Goal: Information Seeking & Learning: Check status

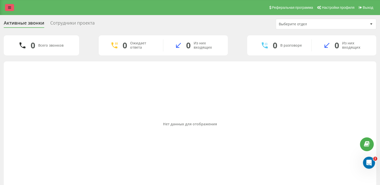
click at [10, 11] on div "Реферальная программа Настройки профиля Выход" at bounding box center [190, 7] width 380 height 15
click at [10, 6] on icon at bounding box center [9, 8] width 3 height 4
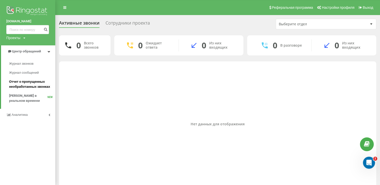
click at [26, 82] on span "Отчет о пропущенных необработанных звонках" at bounding box center [31, 84] width 44 height 10
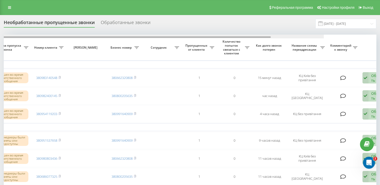
scroll to position [0, 130]
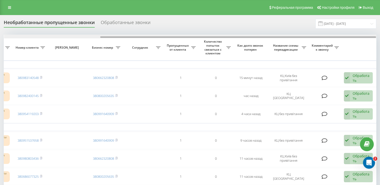
drag, startPoint x: 147, startPoint y: 37, endPoint x: 276, endPoint y: 57, distance: 130.5
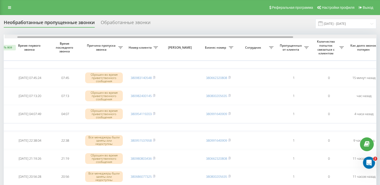
scroll to position [0, 16]
drag, startPoint x: 163, startPoint y: 37, endPoint x: 80, endPoint y: 47, distance: 83.0
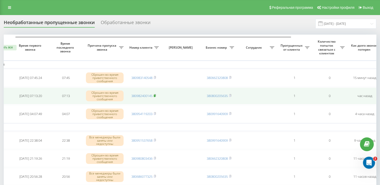
click at [156, 95] on icon at bounding box center [155, 95] width 2 height 3
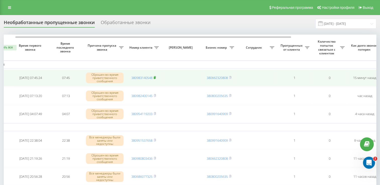
click at [155, 76] on icon at bounding box center [155, 77] width 2 height 3
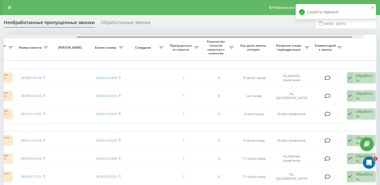
scroll to position [0, 130]
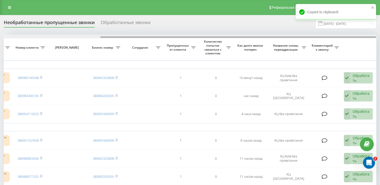
drag, startPoint x: 175, startPoint y: 37, endPoint x: 261, endPoint y: 48, distance: 86.8
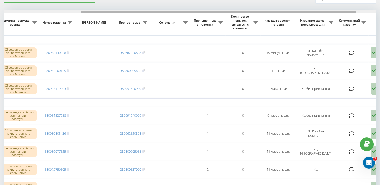
scroll to position [0, 103]
drag, startPoint x: 235, startPoint y: 12, endPoint x: 215, endPoint y: 26, distance: 24.1
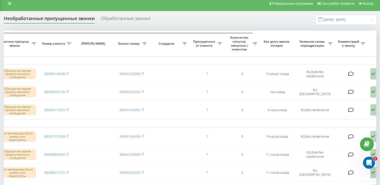
scroll to position [0, 0]
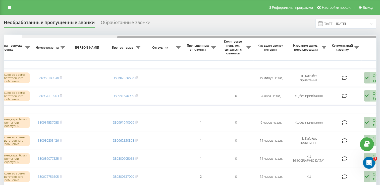
scroll to position [0, 130]
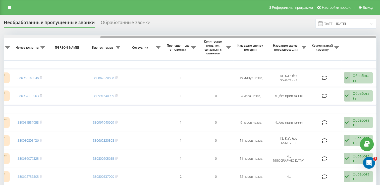
drag, startPoint x: 129, startPoint y: 38, endPoint x: 260, endPoint y: 48, distance: 131.5
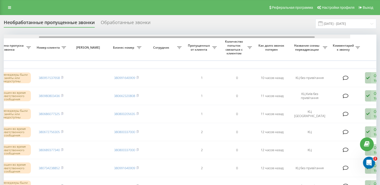
scroll to position [0, 130]
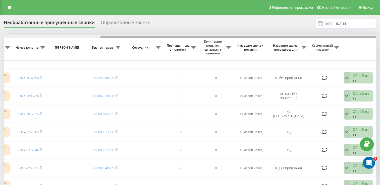
drag, startPoint x: 173, startPoint y: 37, endPoint x: 274, endPoint y: 52, distance: 102.5
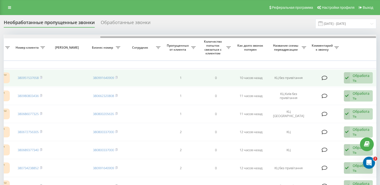
drag, startPoint x: 137, startPoint y: 36, endPoint x: 228, endPoint y: 74, distance: 98.1
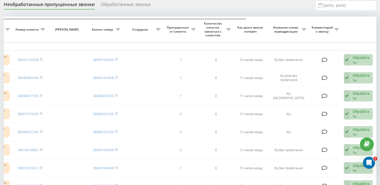
scroll to position [0, 0]
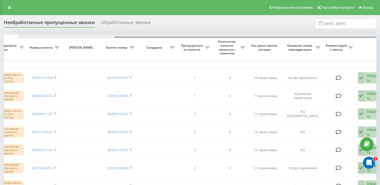
scroll to position [0, 130]
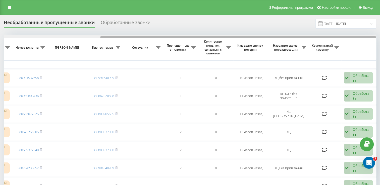
drag, startPoint x: 104, startPoint y: 37, endPoint x: 242, endPoint y: 53, distance: 138.8
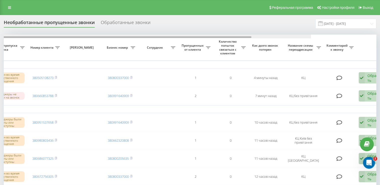
scroll to position [0, 130]
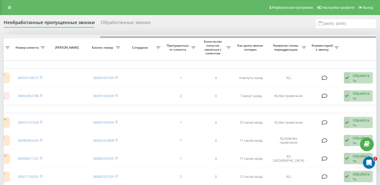
drag, startPoint x: 183, startPoint y: 39, endPoint x: 286, endPoint y: 52, distance: 103.3
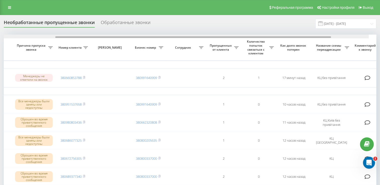
drag, startPoint x: 196, startPoint y: 37, endPoint x: 264, endPoint y: 41, distance: 67.9
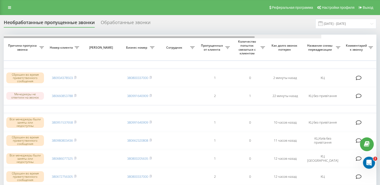
scroll to position [0, 130]
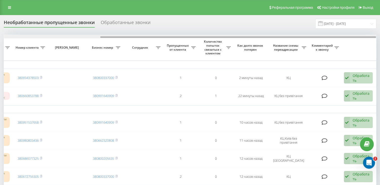
drag, startPoint x: 143, startPoint y: 37, endPoint x: 247, endPoint y: 38, distance: 104.7
click at [247, 38] on div at bounding box center [238, 37] width 276 height 2
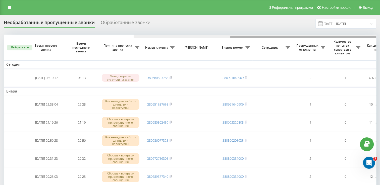
scroll to position [0, 130]
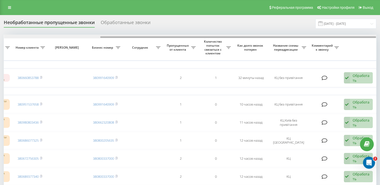
drag, startPoint x: 167, startPoint y: 36, endPoint x: 243, endPoint y: 36, distance: 75.6
click at [243, 36] on div at bounding box center [190, 37] width 372 height 4
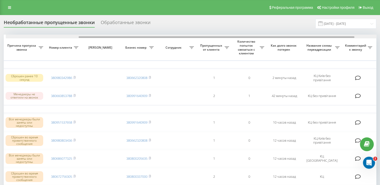
scroll to position [0, 98]
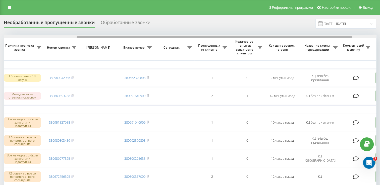
drag, startPoint x: 170, startPoint y: 37, endPoint x: 243, endPoint y: 35, distance: 72.8
click at [243, 35] on div at bounding box center [190, 37] width 372 height 4
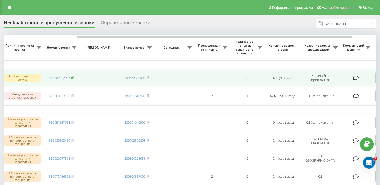
click at [73, 78] on rect at bounding box center [72, 78] width 2 height 2
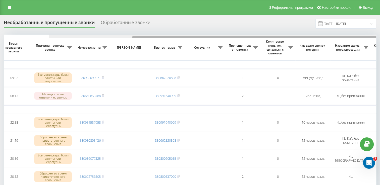
scroll to position [0, 117]
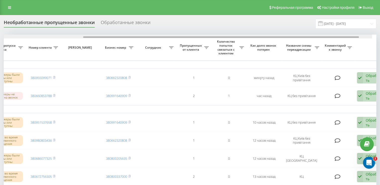
drag, startPoint x: 146, startPoint y: 34, endPoint x: 232, endPoint y: 43, distance: 86.8
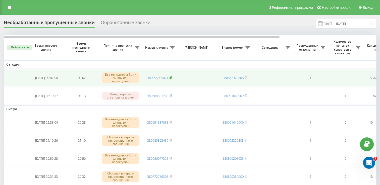
click at [171, 77] on rect at bounding box center [170, 78] width 2 height 2
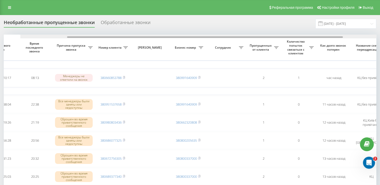
scroll to position [0, 130]
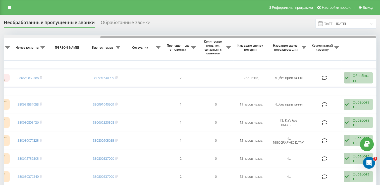
drag, startPoint x: 166, startPoint y: 38, endPoint x: 269, endPoint y: 47, distance: 103.6
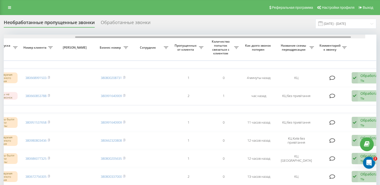
drag, startPoint x: 194, startPoint y: 37, endPoint x: 284, endPoint y: 55, distance: 92.6
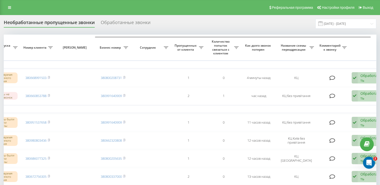
scroll to position [0, 122]
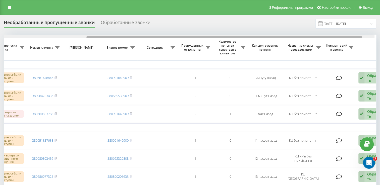
drag, startPoint x: 106, startPoint y: 38, endPoint x: 192, endPoint y: 42, distance: 85.7
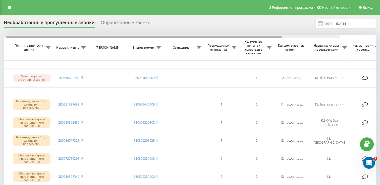
drag, startPoint x: 151, startPoint y: 38, endPoint x: 228, endPoint y: 36, distance: 77.1
click at [228, 36] on div at bounding box center [144, 37] width 276 height 2
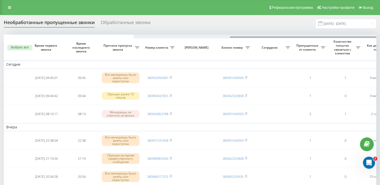
scroll to position [0, 130]
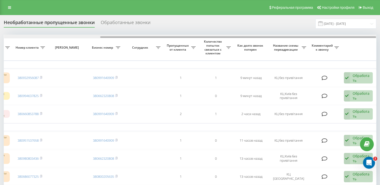
drag, startPoint x: 160, startPoint y: 38, endPoint x: 238, endPoint y: 37, distance: 78.3
click at [238, 37] on div at bounding box center [190, 37] width 372 height 4
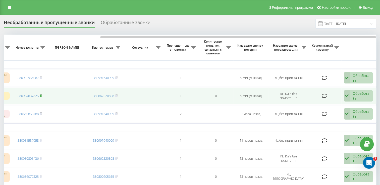
click at [41, 95] on rect at bounding box center [41, 96] width 2 height 2
click at [42, 96] on icon at bounding box center [41, 95] width 2 height 2
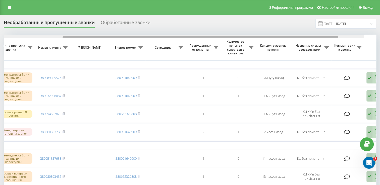
scroll to position [0, 109]
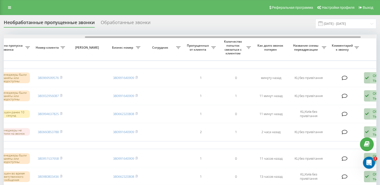
drag, startPoint x: 111, startPoint y: 38, endPoint x: 193, endPoint y: 31, distance: 81.3
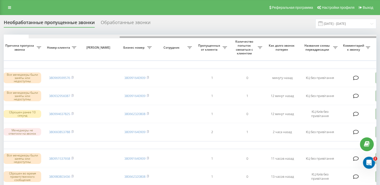
scroll to position [0, 130]
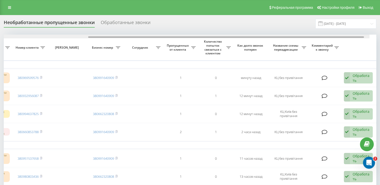
drag, startPoint x: 90, startPoint y: 37, endPoint x: 205, endPoint y: 46, distance: 115.7
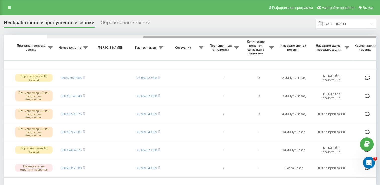
scroll to position [0, 130]
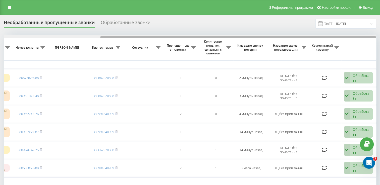
drag, startPoint x: 103, startPoint y: 37, endPoint x: 250, endPoint y: 45, distance: 147.1
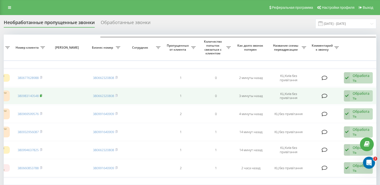
click at [41, 96] on rect at bounding box center [41, 96] width 2 height 2
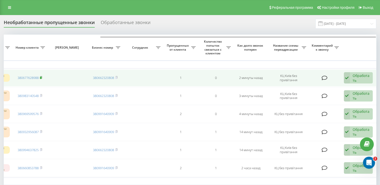
click at [42, 76] on icon at bounding box center [41, 77] width 2 height 3
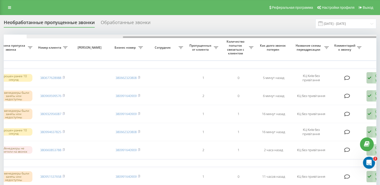
scroll to position [0, 130]
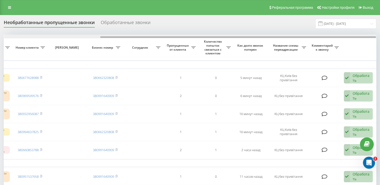
drag, startPoint x: 151, startPoint y: 37, endPoint x: 257, endPoint y: 63, distance: 108.4
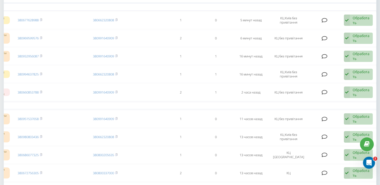
scroll to position [25, 0]
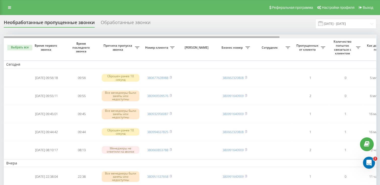
scroll to position [0, 130]
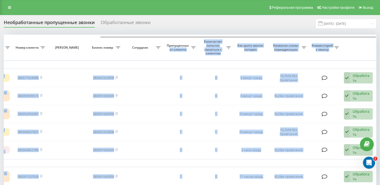
drag, startPoint x: 139, startPoint y: 36, endPoint x: 190, endPoint y: 42, distance: 50.8
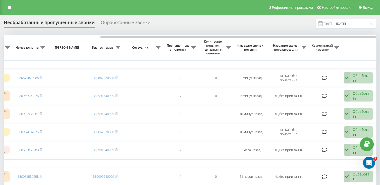
drag, startPoint x: 190, startPoint y: 42, endPoint x: 164, endPoint y: 26, distance: 30.2
click at [164, 26] on div "Необработанные пропущенные звонки Обработанные звонки [DATE] - [DATE]" at bounding box center [190, 24] width 372 height 10
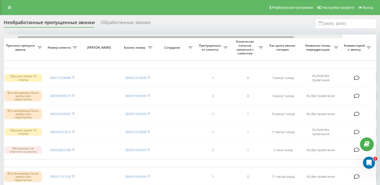
scroll to position [0, 106]
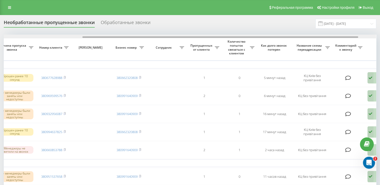
drag, startPoint x: 67, startPoint y: 37, endPoint x: 146, endPoint y: 43, distance: 78.9
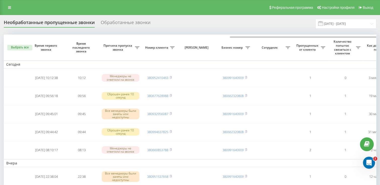
scroll to position [0, 130]
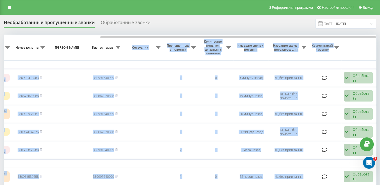
drag, startPoint x: 65, startPoint y: 36, endPoint x: 128, endPoint y: 40, distance: 63.9
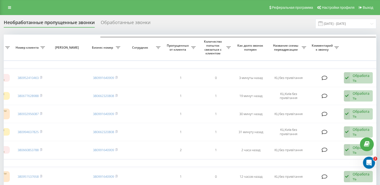
drag, startPoint x: 128, startPoint y: 40, endPoint x: 189, endPoint y: 29, distance: 61.5
click at [189, 29] on div "Необработанные пропущенные звонки Обработанные звонки 20.08.2025 - 20.09.2025" at bounding box center [190, 24] width 372 height 10
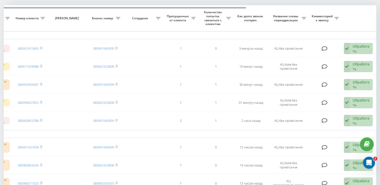
scroll to position [25, 0]
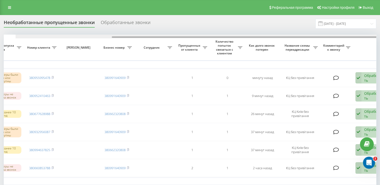
scroll to position [0, 130]
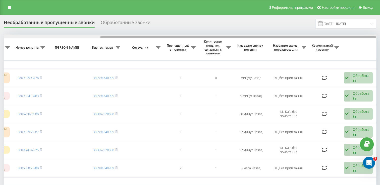
drag, startPoint x: 164, startPoint y: 37, endPoint x: 295, endPoint y: 41, distance: 131.1
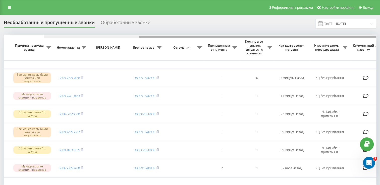
scroll to position [0, 130]
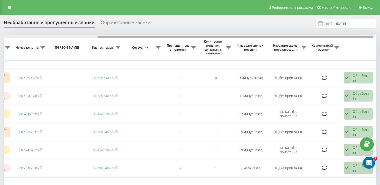
drag, startPoint x: 206, startPoint y: 37, endPoint x: 307, endPoint y: 52, distance: 102.2
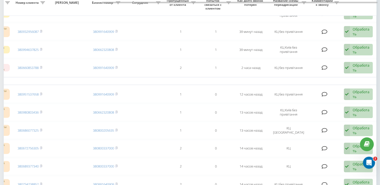
scroll to position [0, 0]
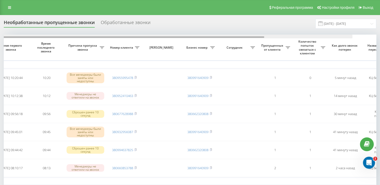
scroll to position [0, 130]
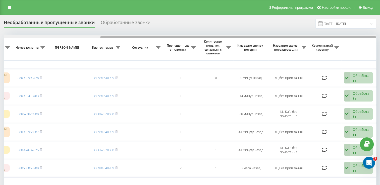
drag, startPoint x: 147, startPoint y: 37, endPoint x: 261, endPoint y: 48, distance: 115.1
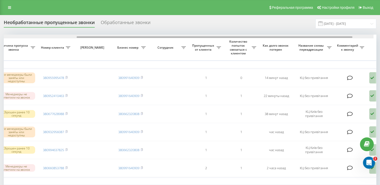
scroll to position [0, 107]
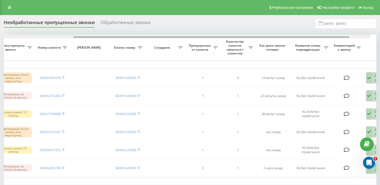
drag, startPoint x: 129, startPoint y: 37, endPoint x: 207, endPoint y: 37, distance: 78.6
click at [207, 37] on div at bounding box center [211, 37] width 276 height 2
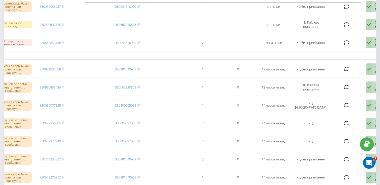
scroll to position [0, 0]
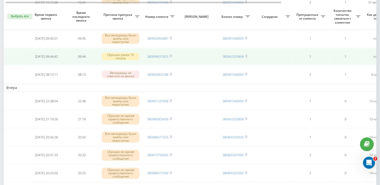
scroll to position [100, 0]
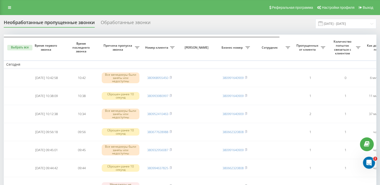
scroll to position [0, 130]
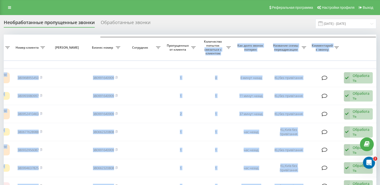
drag, startPoint x: 148, startPoint y: 36, endPoint x: 222, endPoint y: 45, distance: 74.2
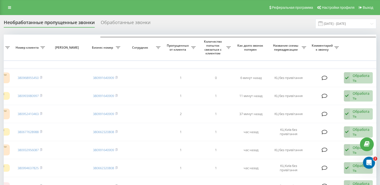
drag, startPoint x: 222, startPoint y: 45, endPoint x: 206, endPoint y: 22, distance: 28.2
click at [206, 22] on div "Необработанные пропущенные звонки Обработанные звонки 20.08.2025 - 20.09.2025" at bounding box center [190, 24] width 372 height 10
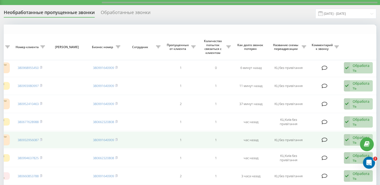
scroll to position [0, 0]
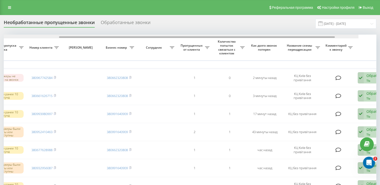
scroll to position [0, 119]
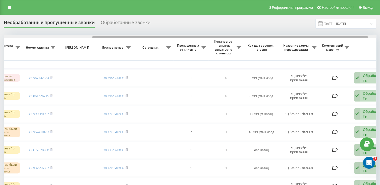
drag, startPoint x: 180, startPoint y: 38, endPoint x: 268, endPoint y: 54, distance: 90.0
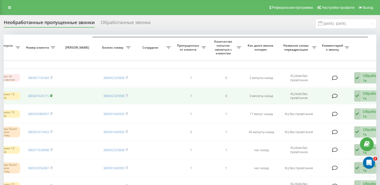
click at [52, 95] on rect at bounding box center [51, 96] width 2 height 2
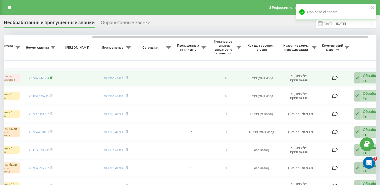
click at [52, 77] on rect at bounding box center [51, 78] width 2 height 2
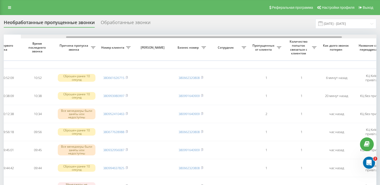
scroll to position [0, 130]
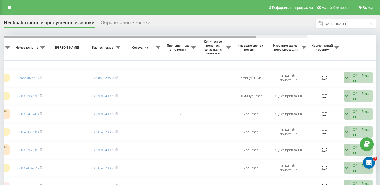
drag, startPoint x: 153, startPoint y: 36, endPoint x: 312, endPoint y: 52, distance: 160.2
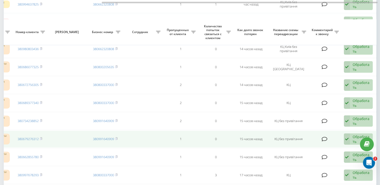
scroll to position [151, 0]
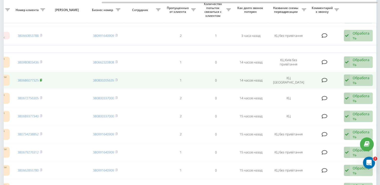
click at [41, 79] on rect at bounding box center [41, 80] width 2 height 2
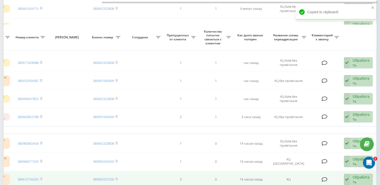
scroll to position [100, 0]
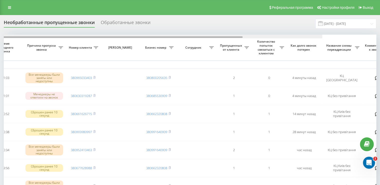
scroll to position [0, 130]
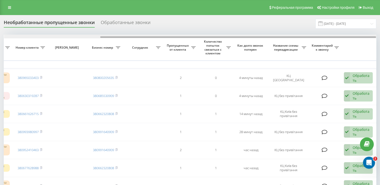
drag, startPoint x: 135, startPoint y: 38, endPoint x: 267, endPoint y: 54, distance: 133.6
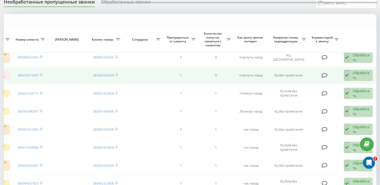
scroll to position [0, 0]
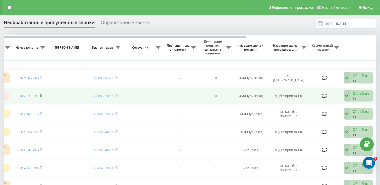
click at [41, 95] on rect at bounding box center [41, 96] width 2 height 2
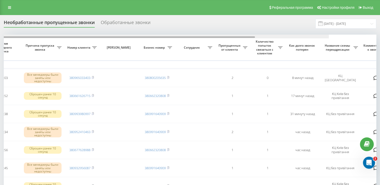
scroll to position [0, 130]
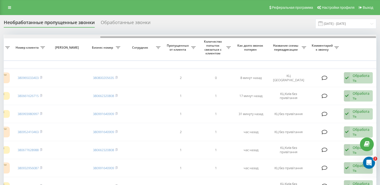
drag, startPoint x: 147, startPoint y: 37, endPoint x: 275, endPoint y: 46, distance: 128.9
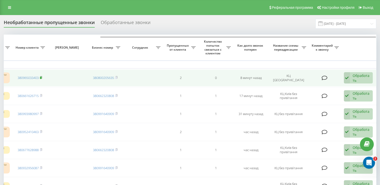
click at [41, 77] on rect at bounding box center [41, 78] width 2 height 2
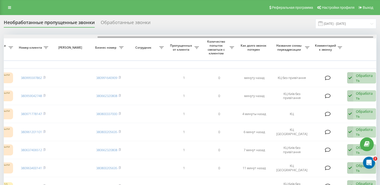
drag, startPoint x: 193, startPoint y: 38, endPoint x: 287, endPoint y: 42, distance: 94.2
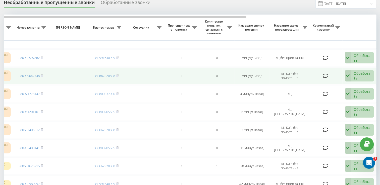
scroll to position [25, 0]
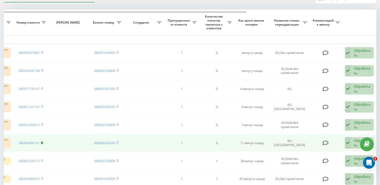
click at [43, 142] on icon at bounding box center [42, 143] width 2 height 2
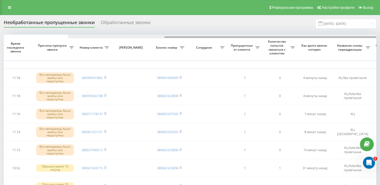
scroll to position [0, 130]
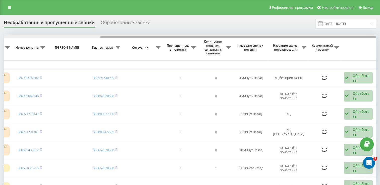
drag, startPoint x: 149, startPoint y: 38, endPoint x: 326, endPoint y: 55, distance: 177.8
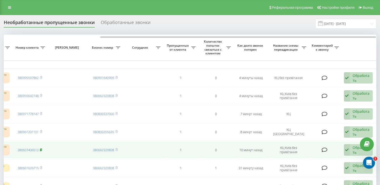
click at [41, 150] on rect at bounding box center [41, 150] width 2 height 2
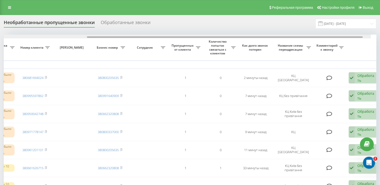
drag, startPoint x: 176, startPoint y: 38, endPoint x: 268, endPoint y: 47, distance: 92.8
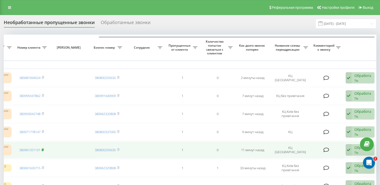
click at [43, 149] on rect at bounding box center [43, 150] width 2 height 2
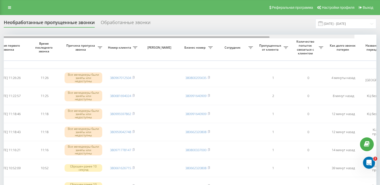
scroll to position [0, 130]
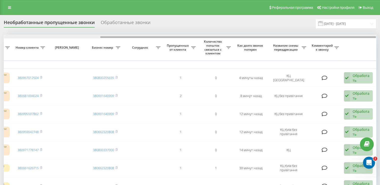
drag, startPoint x: 187, startPoint y: 37, endPoint x: 297, endPoint y: 58, distance: 112.0
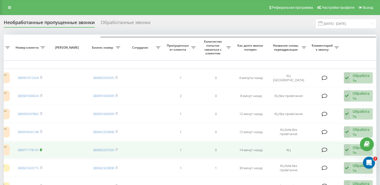
click at [40, 149] on rect at bounding box center [41, 150] width 2 height 2
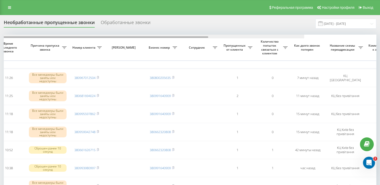
scroll to position [0, 130]
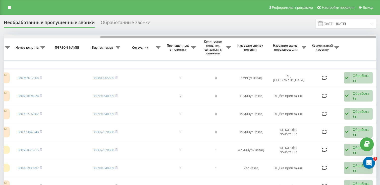
drag, startPoint x: 134, startPoint y: 37, endPoint x: 287, endPoint y: 51, distance: 153.7
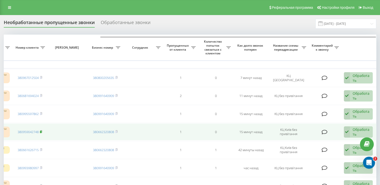
click at [42, 131] on icon at bounding box center [41, 131] width 2 height 3
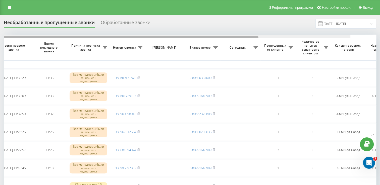
scroll to position [0, 130]
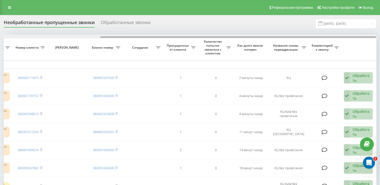
drag, startPoint x: 177, startPoint y: 37, endPoint x: 315, endPoint y: 41, distance: 138.2
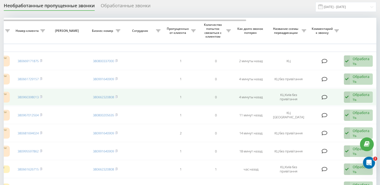
scroll to position [25, 0]
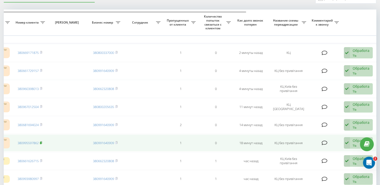
click at [41, 142] on rect at bounding box center [41, 143] width 2 height 2
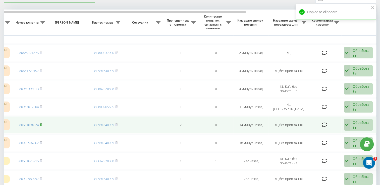
click at [42, 125] on icon at bounding box center [41, 124] width 2 height 3
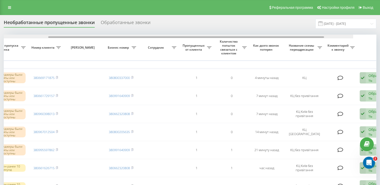
scroll to position [0, 130]
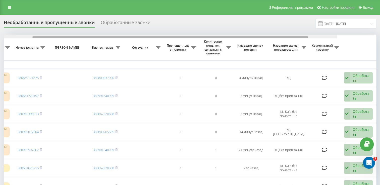
drag, startPoint x: 175, startPoint y: 37, endPoint x: 272, endPoint y: 52, distance: 98.9
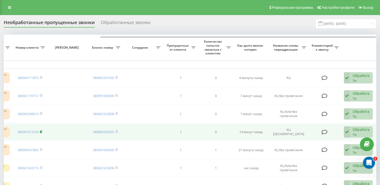
click at [41, 131] on rect at bounding box center [41, 132] width 2 height 2
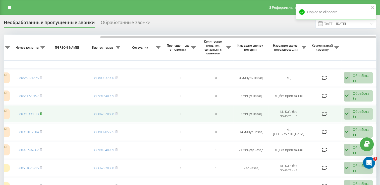
click at [40, 113] on rect at bounding box center [41, 114] width 2 height 2
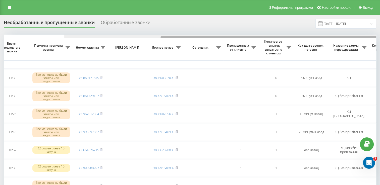
scroll to position [0, 130]
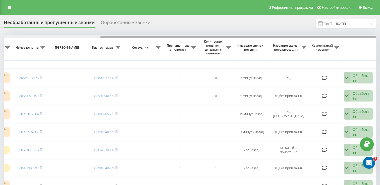
drag, startPoint x: 142, startPoint y: 36, endPoint x: 279, endPoint y: 42, distance: 137.7
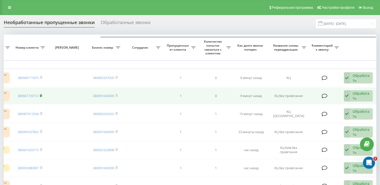
click at [41, 95] on rect at bounding box center [41, 96] width 2 height 2
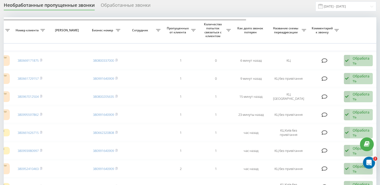
scroll to position [0, 0]
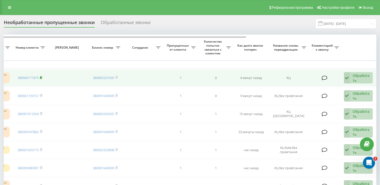
click at [41, 77] on rect at bounding box center [41, 78] width 2 height 2
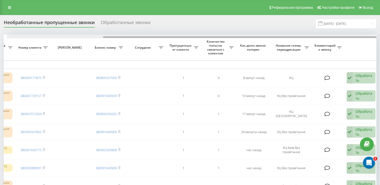
scroll to position [0, 130]
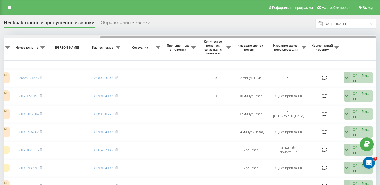
drag, startPoint x: 188, startPoint y: 38, endPoint x: 289, endPoint y: 41, distance: 101.5
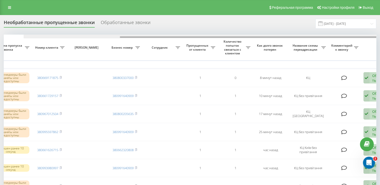
scroll to position [0, 130]
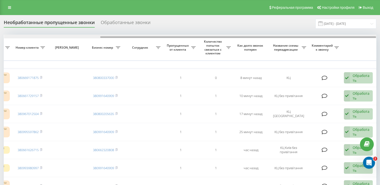
drag, startPoint x: 191, startPoint y: 37, endPoint x: 295, endPoint y: 42, distance: 104.3
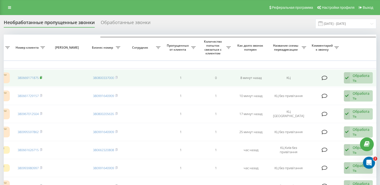
click at [41, 77] on rect at bounding box center [41, 78] width 2 height 2
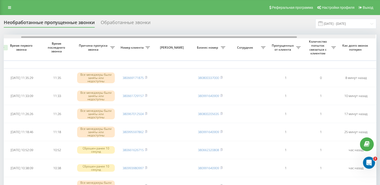
drag, startPoint x: 108, startPoint y: 38, endPoint x: 34, endPoint y: 36, distance: 73.8
click at [35, 35] on div at bounding box center [189, 37] width 372 height 4
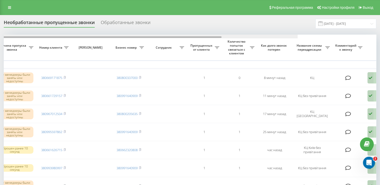
scroll to position [0, 130]
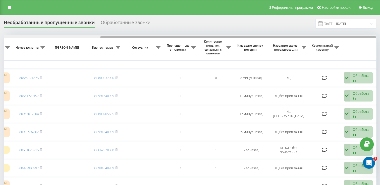
drag, startPoint x: 201, startPoint y: 38, endPoint x: 313, endPoint y: 54, distance: 113.7
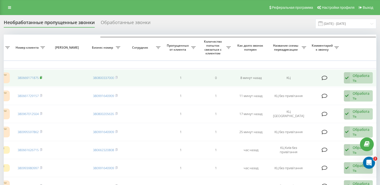
click at [41, 79] on span at bounding box center [41, 78] width 2 height 5
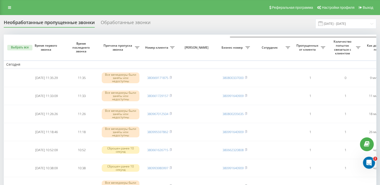
scroll to position [0, 130]
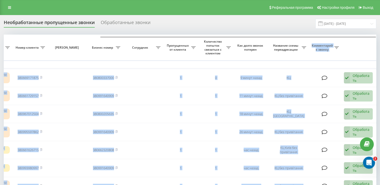
drag, startPoint x: 211, startPoint y: 35, endPoint x: 302, endPoint y: 48, distance: 92.1
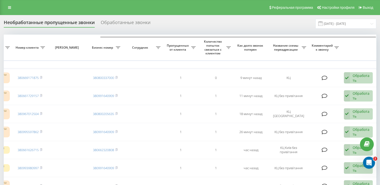
click at [227, 29] on div "Необработанные пропущенные звонки Обработанные звонки [DATE] - [DATE]" at bounding box center [190, 24] width 372 height 10
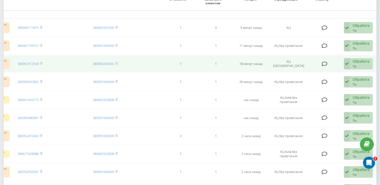
scroll to position [0, 0]
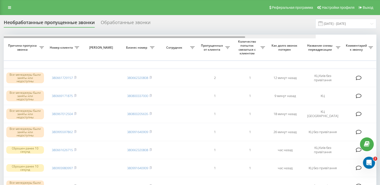
scroll to position [0, 130]
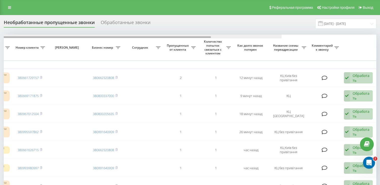
drag, startPoint x: 90, startPoint y: 37, endPoint x: 216, endPoint y: 52, distance: 126.4
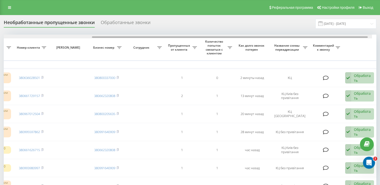
scroll to position [0, 130]
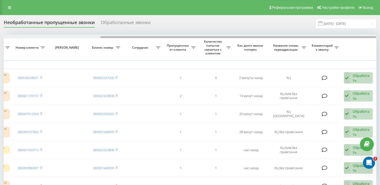
drag, startPoint x: 82, startPoint y: 37, endPoint x: 188, endPoint y: 39, distance: 105.5
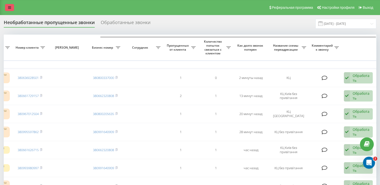
click at [9, 8] on icon at bounding box center [9, 8] width 3 height 4
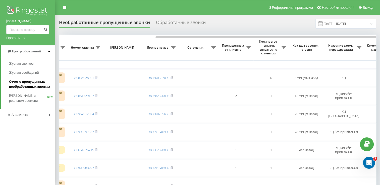
click at [31, 82] on span "Отчет о пропущенных необработанных звонках" at bounding box center [31, 84] width 44 height 10
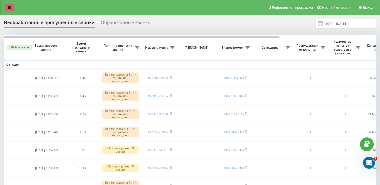
click link
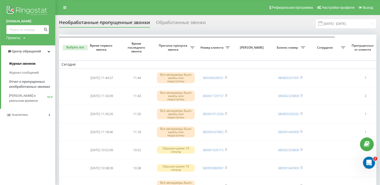
click link "Журнал звонков"
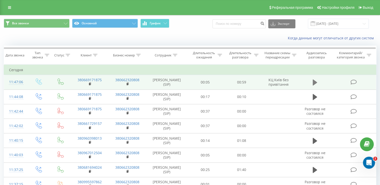
click at [314, 86] on icon at bounding box center [315, 83] width 5 height 6
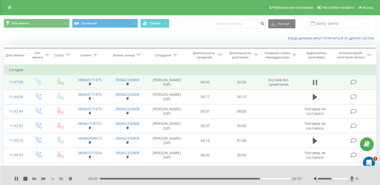
click at [314, 85] on icon at bounding box center [314, 83] width 2 height 6
click at [10, 11] on div "Реферальная программа Настройки профиля Выход" at bounding box center [190, 7] width 380 height 15
click at [10, 9] on icon at bounding box center [9, 8] width 3 height 4
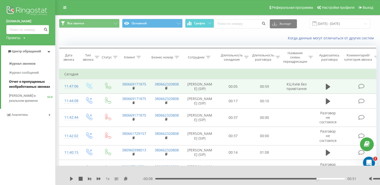
click at [32, 85] on span "Отчет о пропущенных необработанных звонках" at bounding box center [31, 84] width 44 height 10
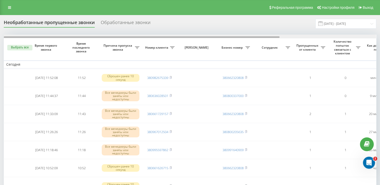
scroll to position [0, 130]
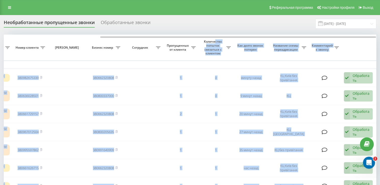
drag, startPoint x: 174, startPoint y: 36, endPoint x: 214, endPoint y: 39, distance: 40.7
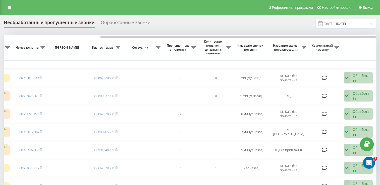
drag, startPoint x: 214, startPoint y: 39, endPoint x: 184, endPoint y: 25, distance: 33.4
click at [184, 25] on div "Необработанные пропущенные звонки Обработанные звонки 20.08.2025 - 20.09.2025" at bounding box center [190, 24] width 372 height 10
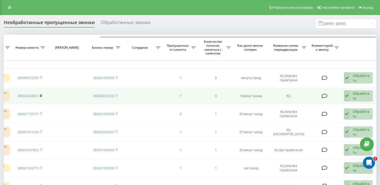
click at [41, 95] on rect at bounding box center [41, 96] width 2 height 2
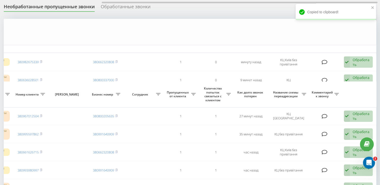
scroll to position [0, 0]
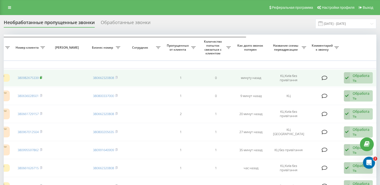
click at [41, 77] on rect at bounding box center [41, 78] width 2 height 2
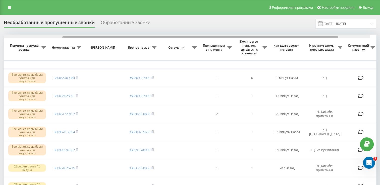
scroll to position [0, 130]
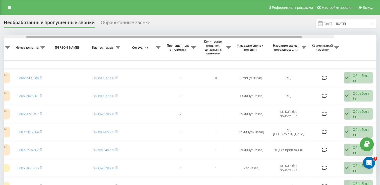
drag, startPoint x: 167, startPoint y: 37, endPoint x: 271, endPoint y: 45, distance: 104.2
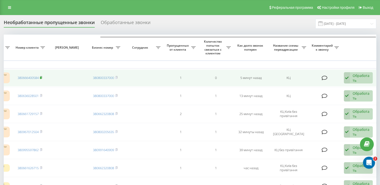
click at [41, 77] on rect at bounding box center [41, 78] width 2 height 2
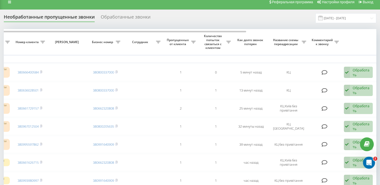
scroll to position [0, 0]
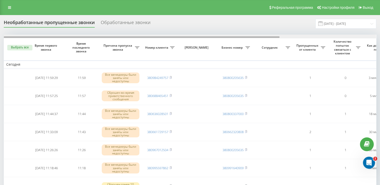
scroll to position [0, 130]
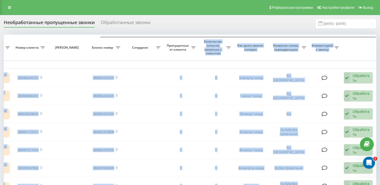
drag, startPoint x: 127, startPoint y: 38, endPoint x: 196, endPoint y: 40, distance: 69.8
drag, startPoint x: 196, startPoint y: 40, endPoint x: 149, endPoint y: 33, distance: 48.3
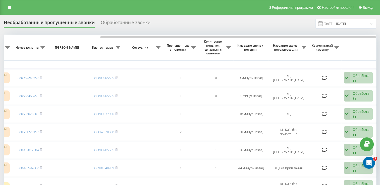
click at [191, 20] on div "Необработанные пропущенные звонки Обработанные звонки 20.08.2025 - 20.09.2025" at bounding box center [190, 24] width 372 height 10
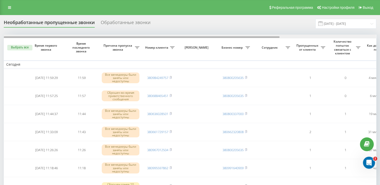
scroll to position [0, 130]
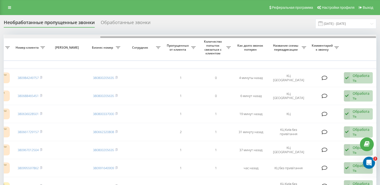
drag, startPoint x: 167, startPoint y: 36, endPoint x: 215, endPoint y: 37, distance: 48.2
click at [215, 37] on div at bounding box center [190, 37] width 372 height 4
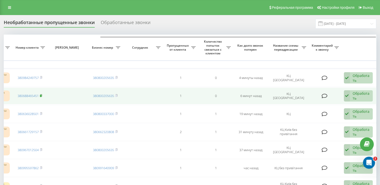
click at [41, 96] on rect at bounding box center [41, 96] width 2 height 2
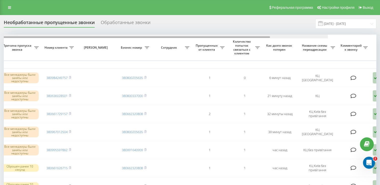
drag, startPoint x: 162, startPoint y: 37, endPoint x: 272, endPoint y: 41, distance: 110.5
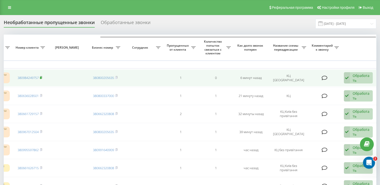
click at [42, 77] on icon at bounding box center [41, 77] width 2 height 3
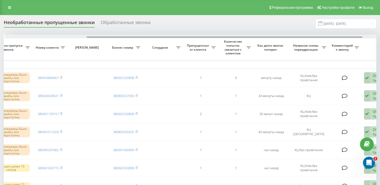
scroll to position [0, 110]
drag, startPoint x: 180, startPoint y: 36, endPoint x: 262, endPoint y: 45, distance: 82.3
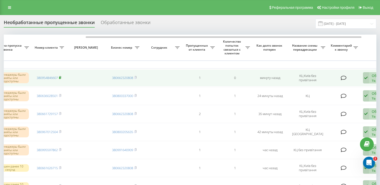
click at [61, 77] on icon at bounding box center [60, 77] width 2 height 2
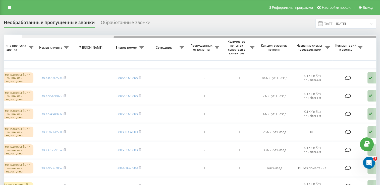
scroll to position [0, 130]
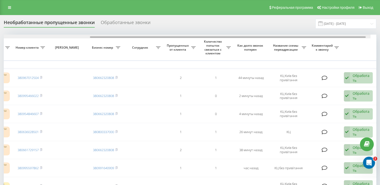
drag, startPoint x: 140, startPoint y: 40, endPoint x: 231, endPoint y: 52, distance: 91.1
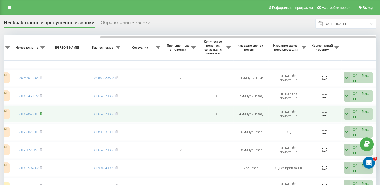
click at [41, 114] on rect at bounding box center [41, 114] width 2 height 2
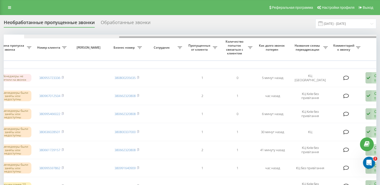
scroll to position [0, 130]
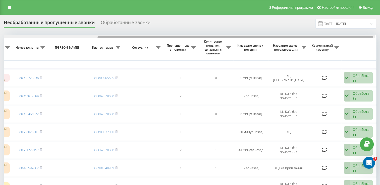
drag, startPoint x: 210, startPoint y: 37, endPoint x: 315, endPoint y: 39, distance: 104.5
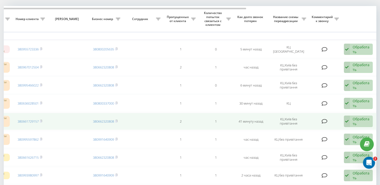
scroll to position [0, 0]
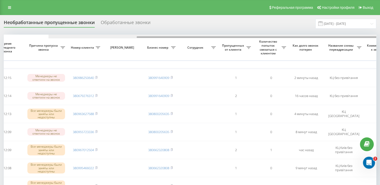
scroll to position [0, 130]
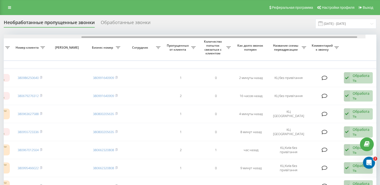
drag, startPoint x: 179, startPoint y: 36, endPoint x: 294, endPoint y: 48, distance: 116.1
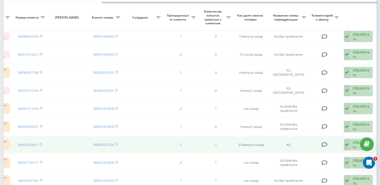
scroll to position [50, 0]
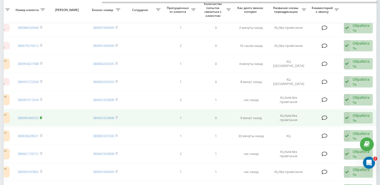
click at [41, 118] on rect at bounding box center [41, 118] width 2 height 2
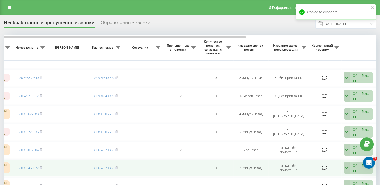
scroll to position [0, 0]
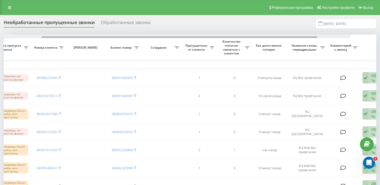
scroll to position [0, 126]
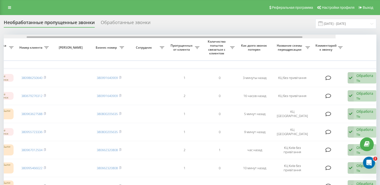
drag, startPoint x: 118, startPoint y: 37, endPoint x: 211, endPoint y: 44, distance: 93.7
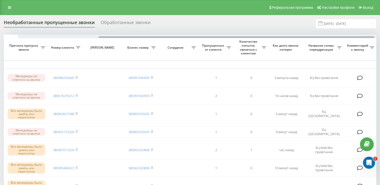
scroll to position [0, 112]
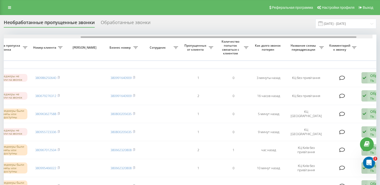
drag, startPoint x: 190, startPoint y: 39, endPoint x: 263, endPoint y: 45, distance: 73.5
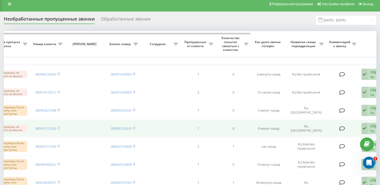
scroll to position [0, 0]
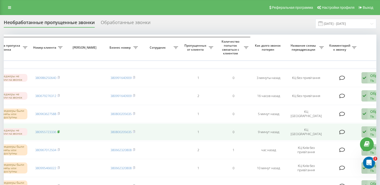
click at [60, 132] on icon at bounding box center [58, 131] width 2 height 3
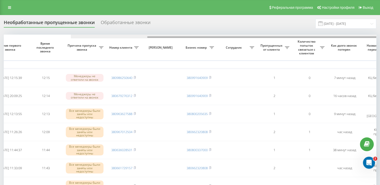
scroll to position [0, 130]
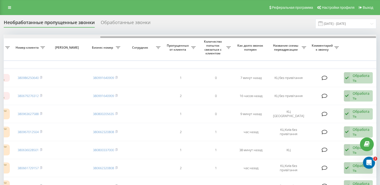
drag, startPoint x: 123, startPoint y: 37, endPoint x: 282, endPoint y: 51, distance: 160.3
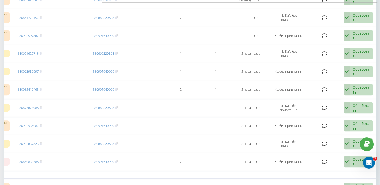
scroll to position [0, 0]
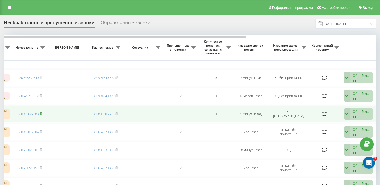
click at [42, 112] on icon at bounding box center [41, 113] width 2 height 2
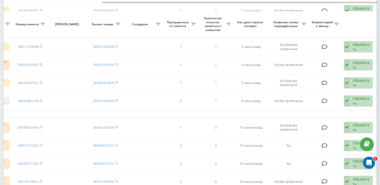
scroll to position [226, 0]
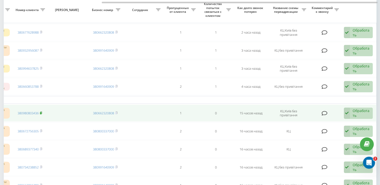
click at [42, 112] on icon at bounding box center [41, 113] width 2 height 2
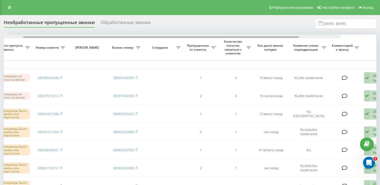
scroll to position [0, 130]
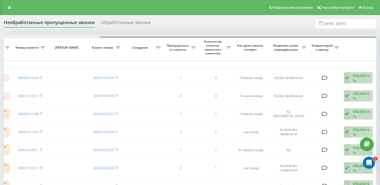
drag, startPoint x: 136, startPoint y: 37, endPoint x: 262, endPoint y: 44, distance: 126.2
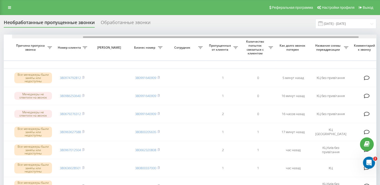
scroll to position [0, 130]
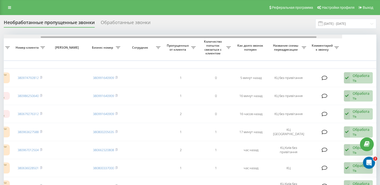
drag, startPoint x: 157, startPoint y: 37, endPoint x: 259, endPoint y: 37, distance: 101.7
click at [259, 37] on div at bounding box center [179, 37] width 276 height 2
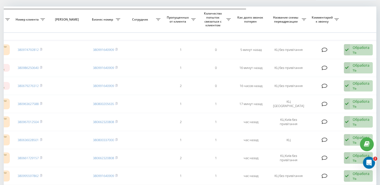
scroll to position [0, 0]
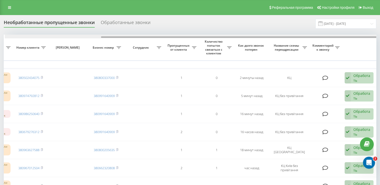
scroll to position [0, 130]
drag, startPoint x: 175, startPoint y: 36, endPoint x: 278, endPoint y: 44, distance: 103.8
